Goal: Information Seeking & Learning: Learn about a topic

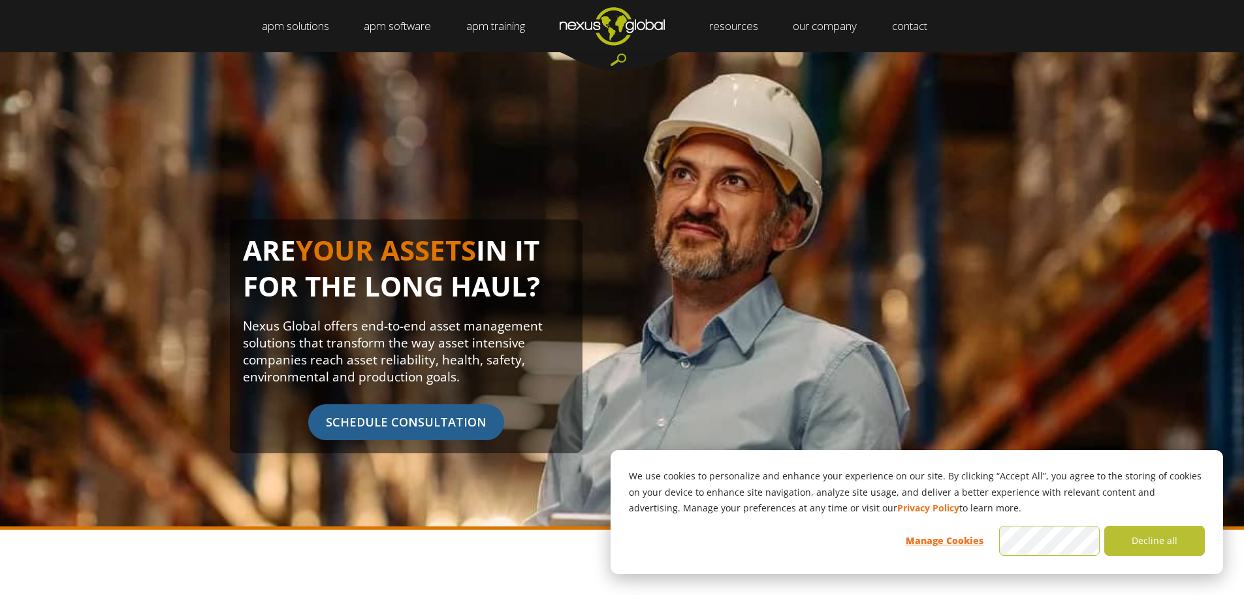
scroll to position [65, 0]
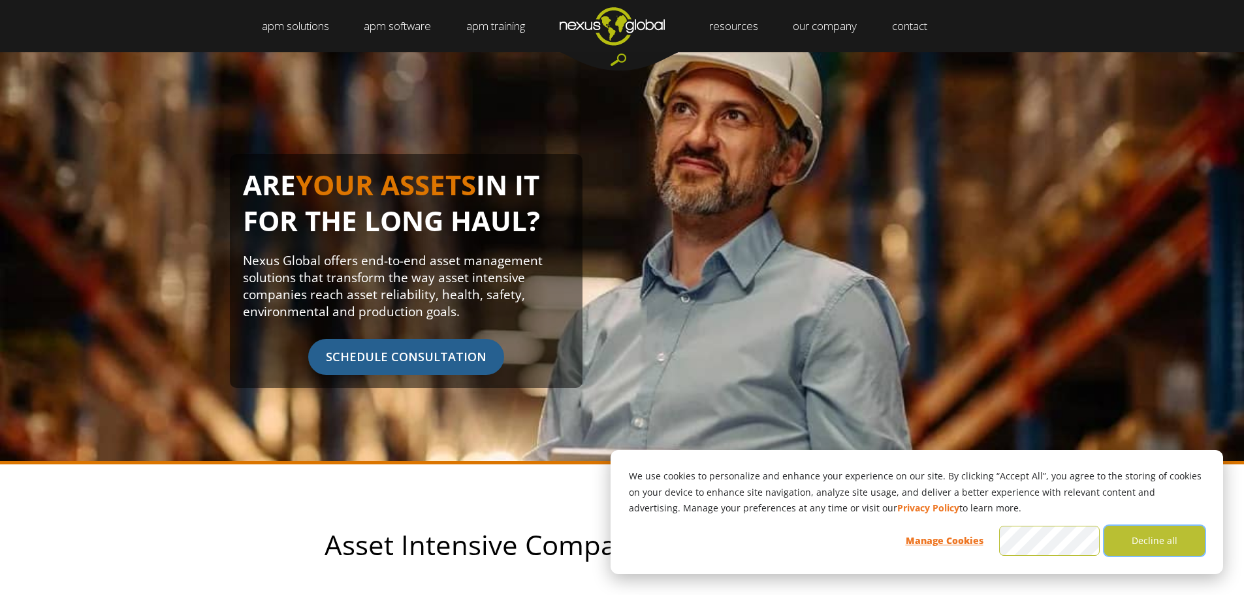
click at [1154, 545] on button "Decline all" at bounding box center [1154, 541] width 101 height 30
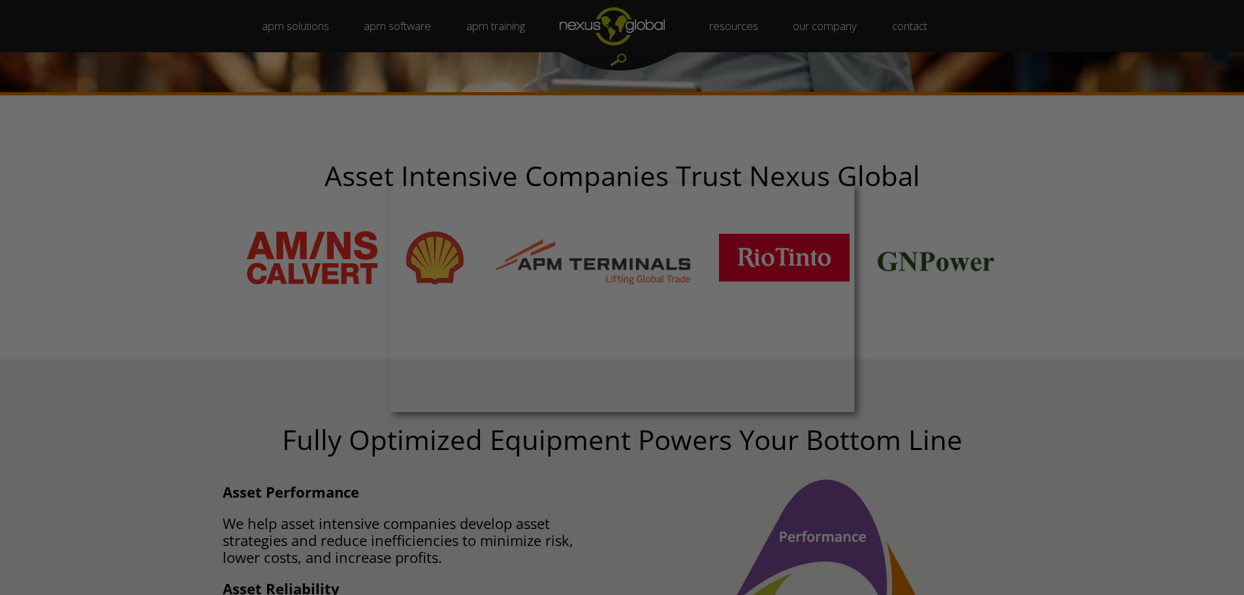
scroll to position [457, 0]
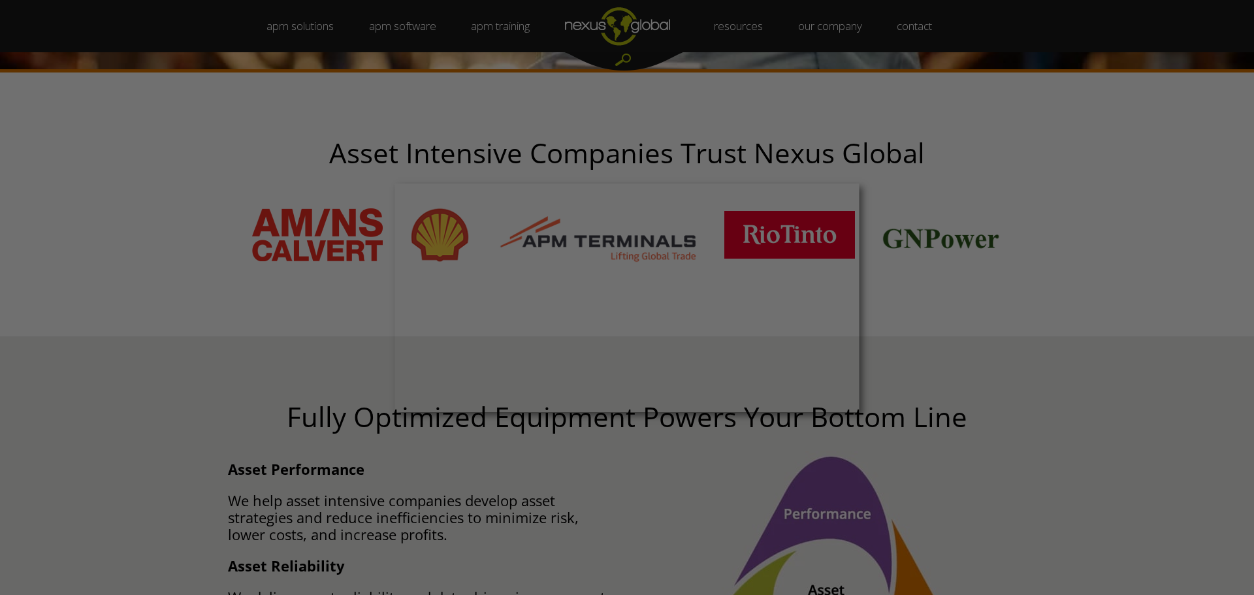
click at [934, 311] on div at bounding box center [633, 300] width 1266 height 601
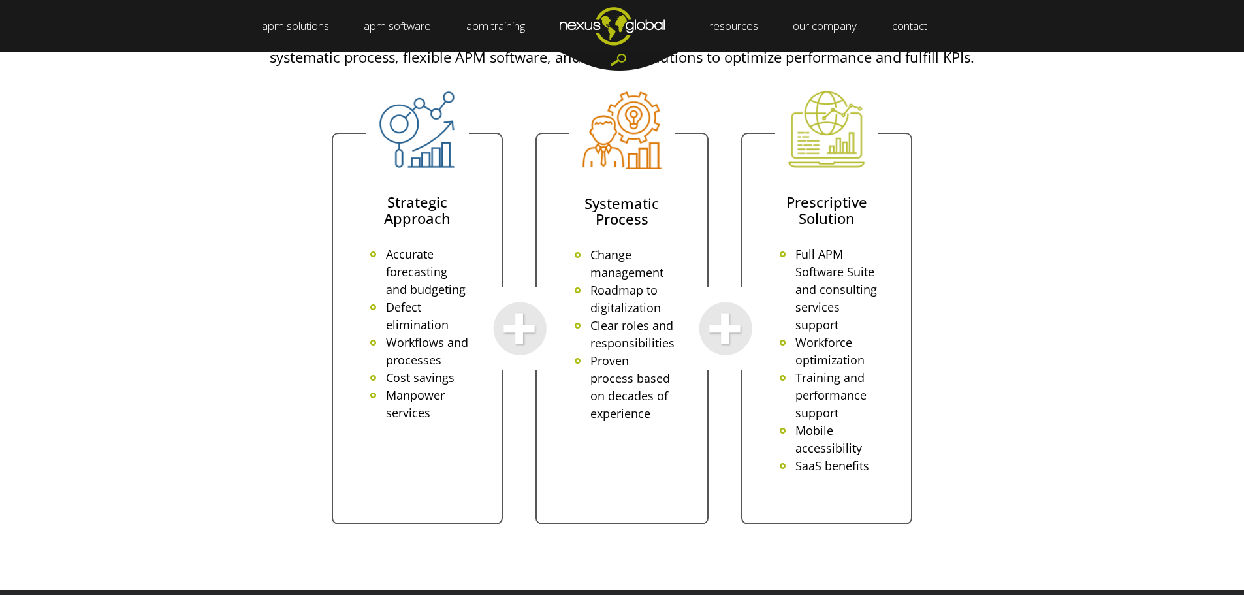
scroll to position [2808, 0]
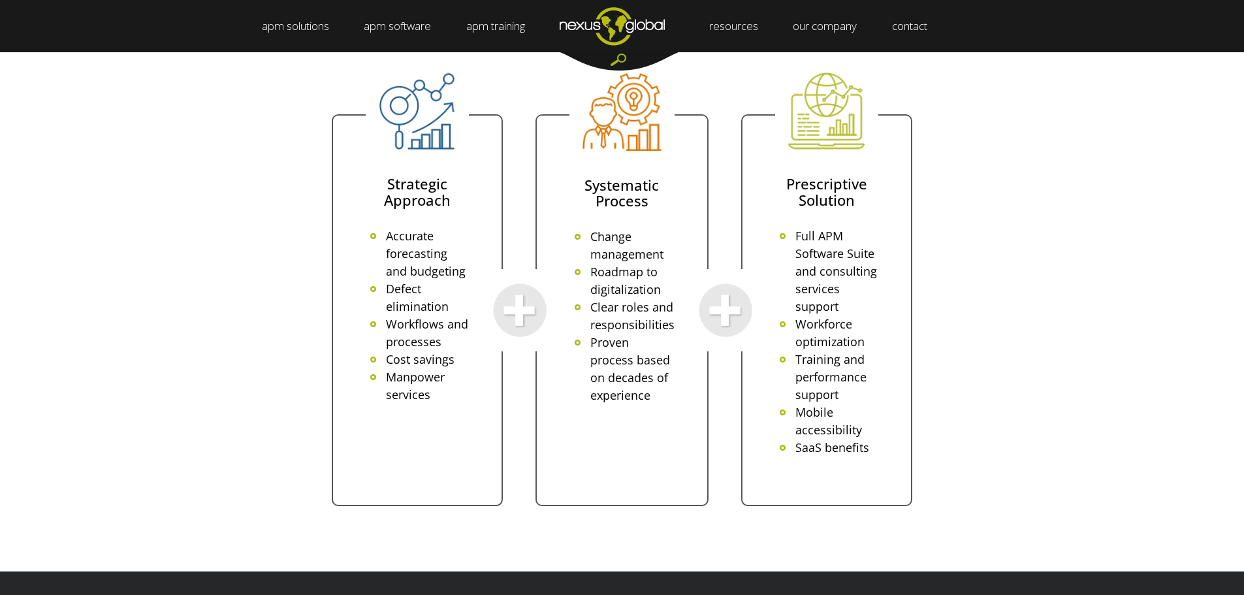
click at [616, 33] on img "Navigation Menu" at bounding box center [612, 26] width 140 height 52
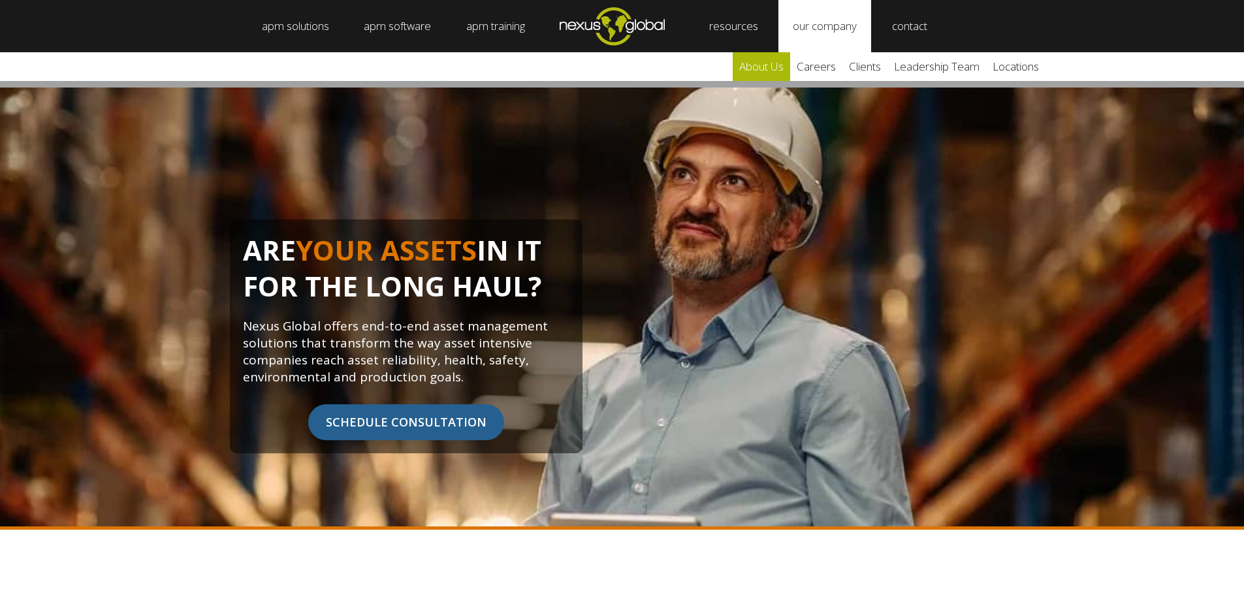
click at [771, 69] on link "about us" at bounding box center [761, 66] width 57 height 29
